Goal: Task Accomplishment & Management: Manage account settings

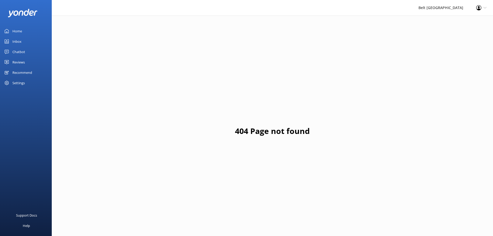
click at [28, 61] on link "Reviews" at bounding box center [26, 62] width 52 height 10
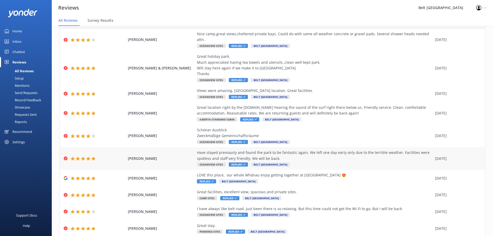
scroll to position [26, 0]
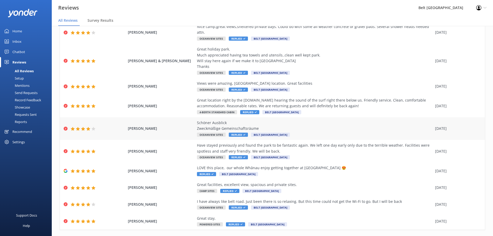
click at [257, 126] on div "Schöner Ausblick Zweckmäßige Gemeinschaftsräume Oceanview Sites Replied Belt [G…" at bounding box center [315, 128] width 236 height 17
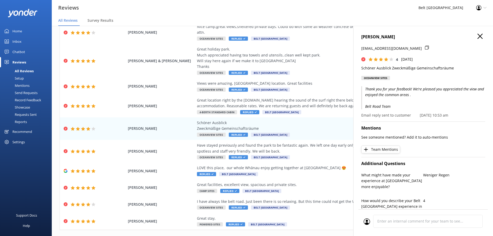
click at [478, 38] on icon "button" at bounding box center [480, 36] width 5 height 5
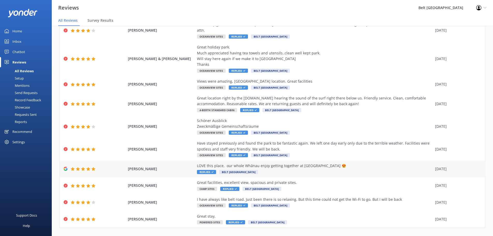
scroll to position [41, 0]
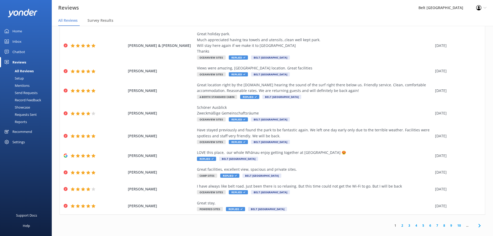
click at [399, 223] on link "2" at bounding box center [402, 225] width 7 height 5
